Goal: Check status: Check status

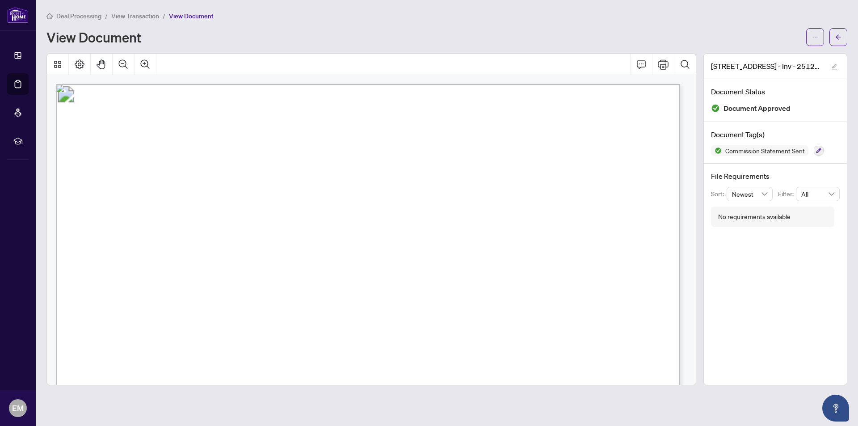
scroll to position [179, 0]
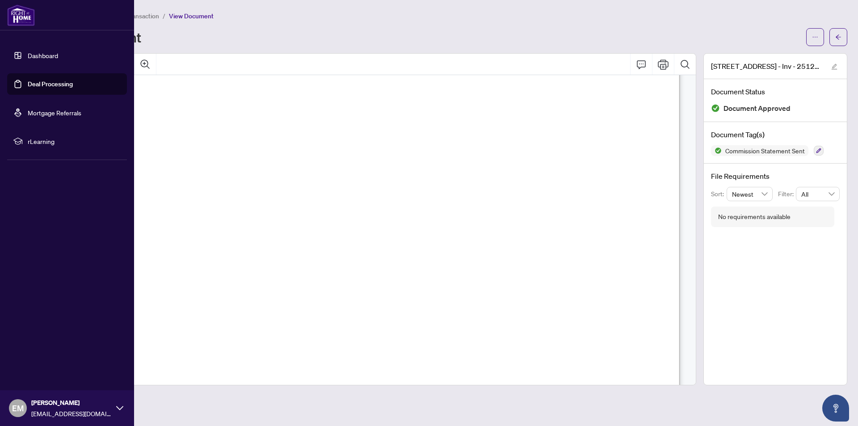
click at [28, 54] on link "Dashboard" at bounding box center [43, 55] width 30 height 8
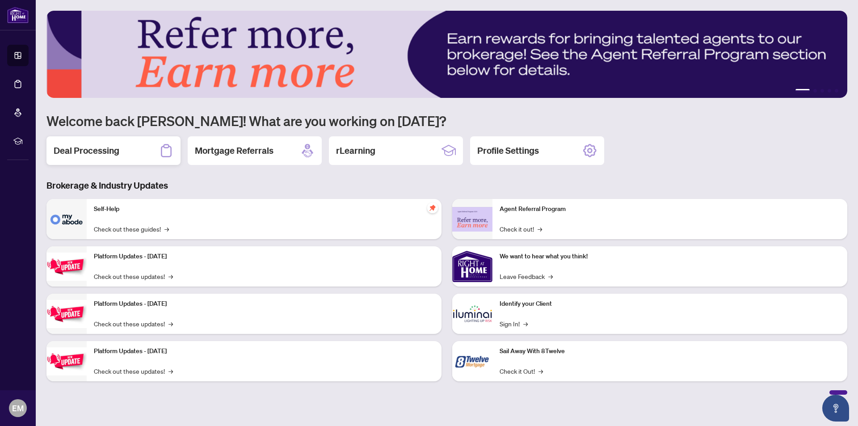
click at [120, 153] on div "Deal Processing" at bounding box center [113, 150] width 134 height 29
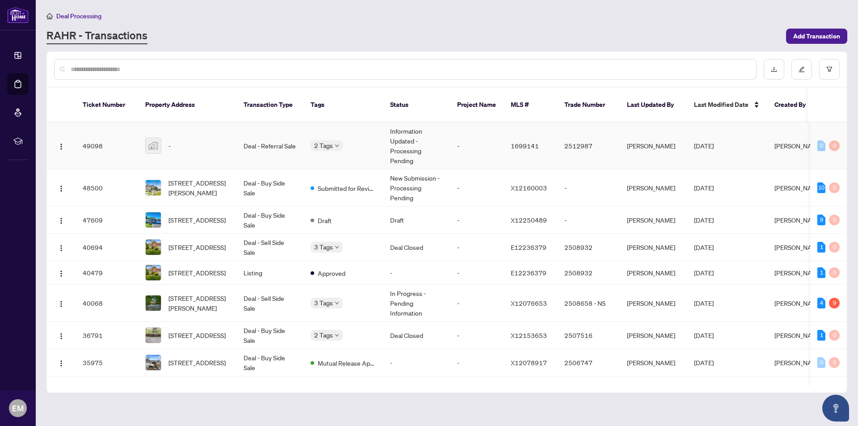
click at [166, 138] on div "-" at bounding box center [187, 146] width 84 height 16
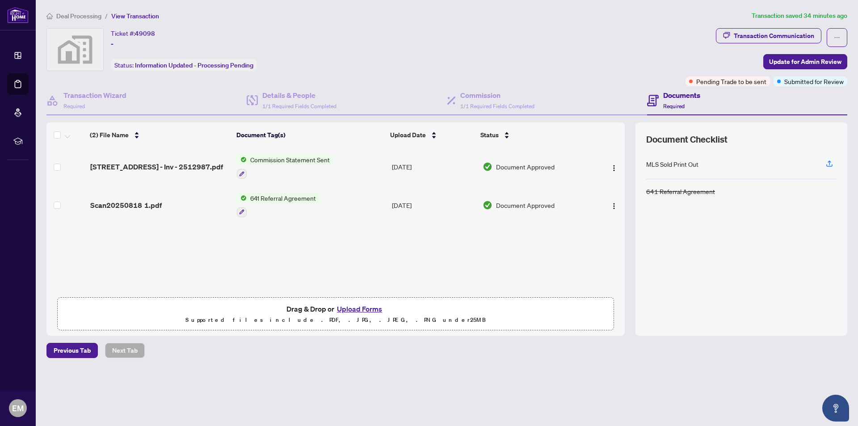
click at [287, 164] on span "Commission Statement Sent" at bounding box center [290, 160] width 87 height 10
click at [134, 164] on span "[STREET_ADDRESS] - Inv - 2512987.pdf" at bounding box center [156, 166] width 133 height 11
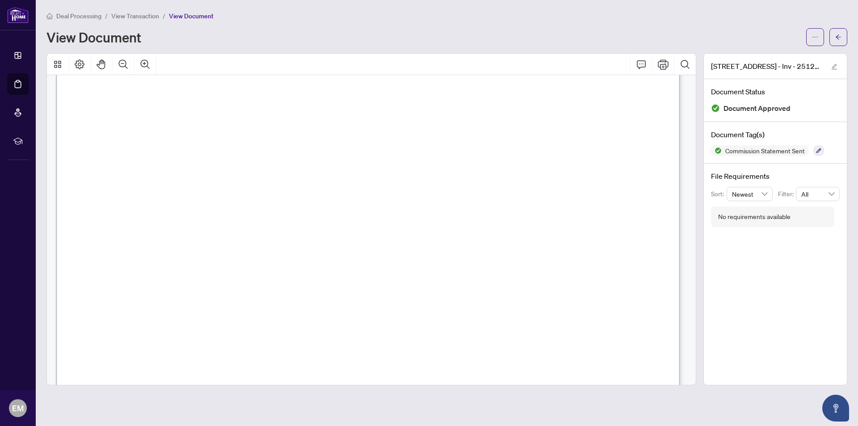
scroll to position [223, 0]
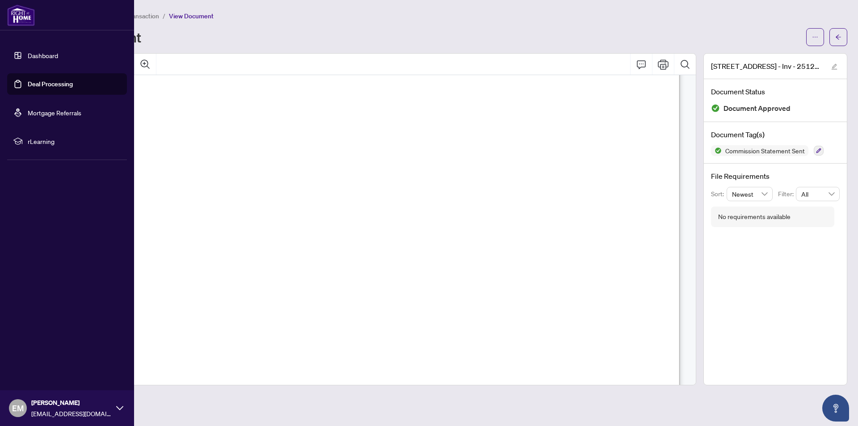
click at [28, 52] on link "Dashboard" at bounding box center [43, 55] width 30 height 8
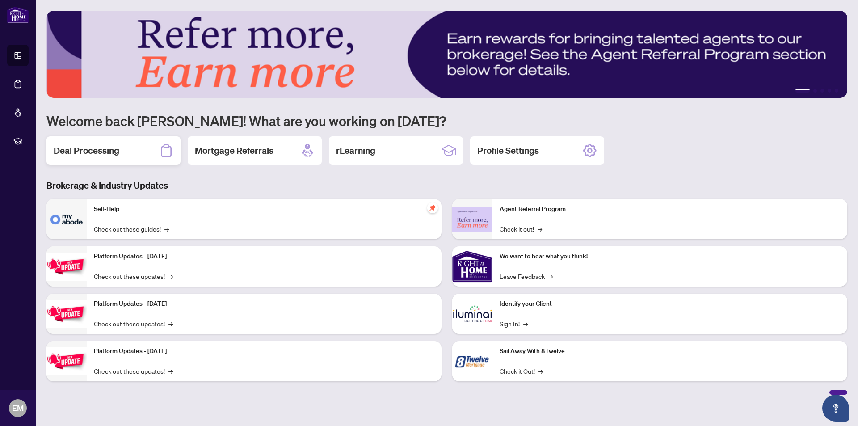
click at [109, 151] on h2 "Deal Processing" at bounding box center [87, 150] width 66 height 13
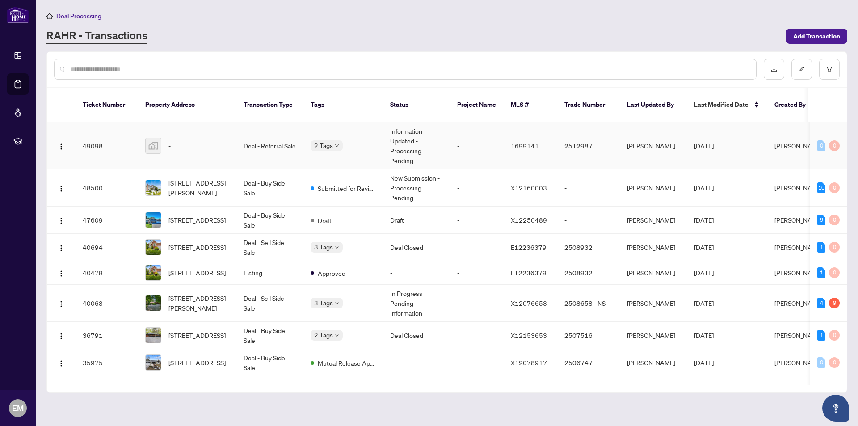
click at [396, 142] on td "Information Updated - Processing Pending" at bounding box center [416, 145] width 67 height 47
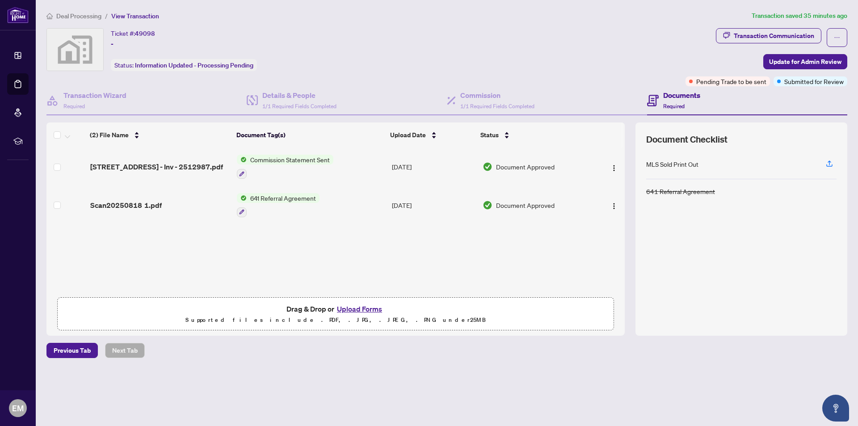
click at [268, 158] on span "Commission Statement Sent" at bounding box center [290, 160] width 87 height 10
click at [180, 161] on span "[STREET_ADDRESS] - Inv - 2512987.pdf" at bounding box center [156, 166] width 133 height 11
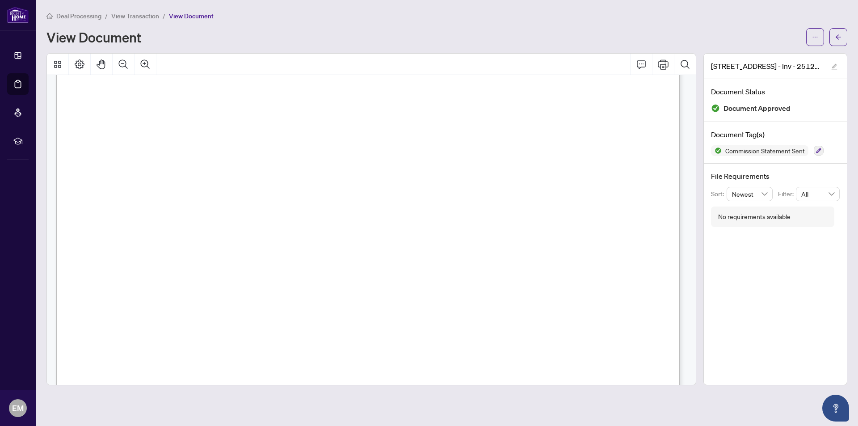
scroll to position [179, 0]
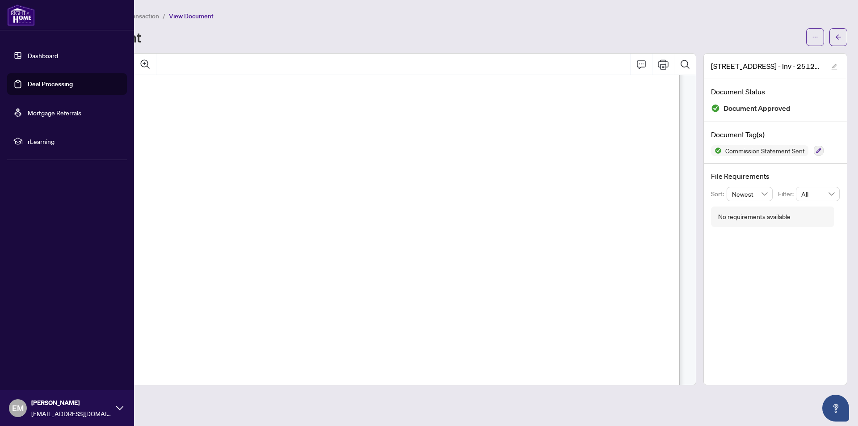
click at [28, 54] on link "Dashboard" at bounding box center [43, 55] width 30 height 8
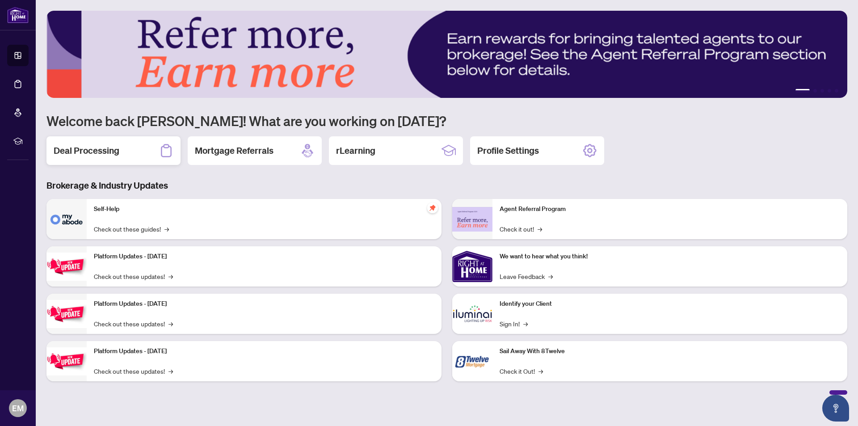
click at [82, 153] on h2 "Deal Processing" at bounding box center [87, 150] width 66 height 13
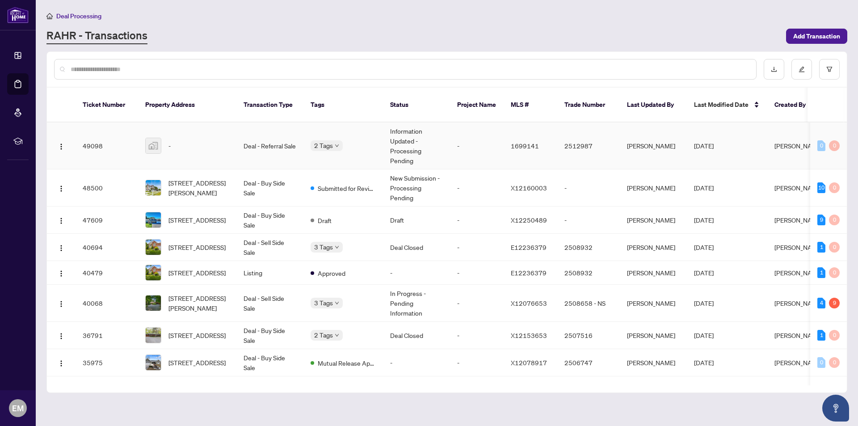
click at [161, 138] on div "-" at bounding box center [187, 146] width 84 height 16
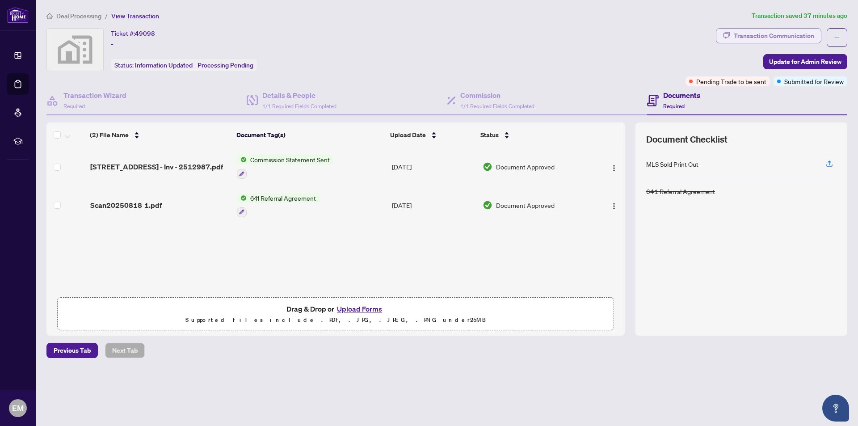
click at [758, 36] on div "Transaction Communication" at bounding box center [774, 36] width 80 height 14
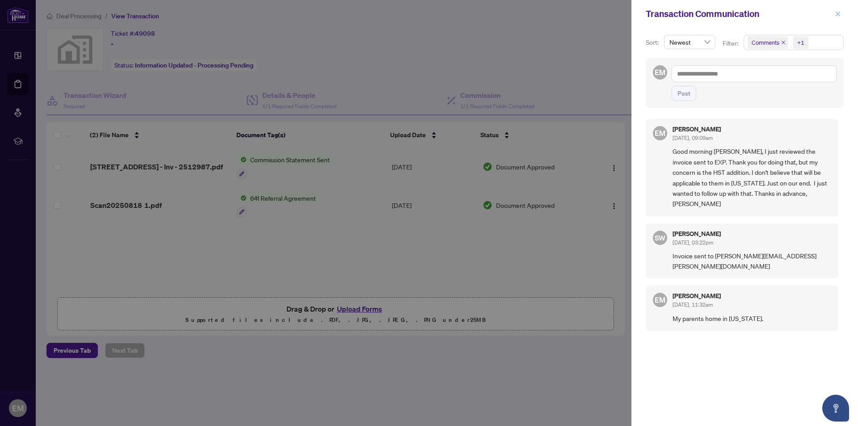
click at [839, 9] on span "button" at bounding box center [837, 14] width 6 height 14
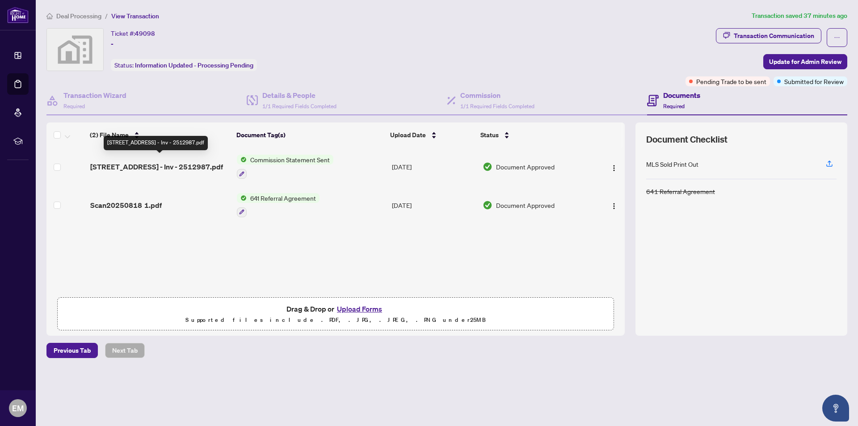
click at [124, 161] on span "[STREET_ADDRESS] - Inv - 2512987.pdf" at bounding box center [156, 166] width 133 height 11
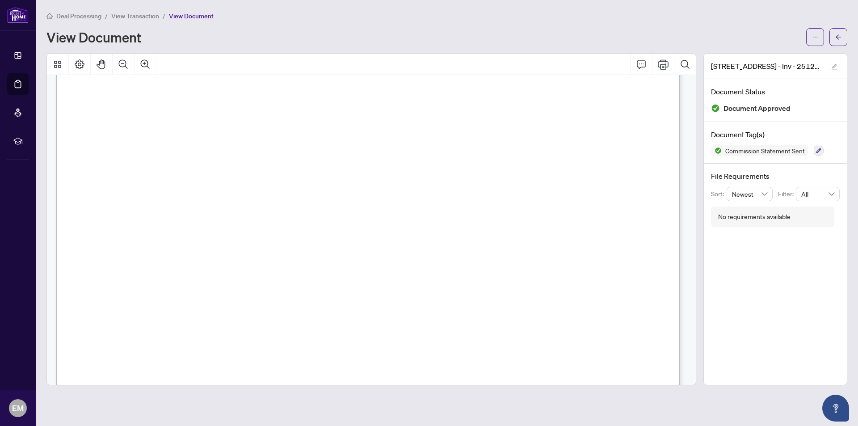
scroll to position [134, 0]
